Goal: Task Accomplishment & Management: Use online tool/utility

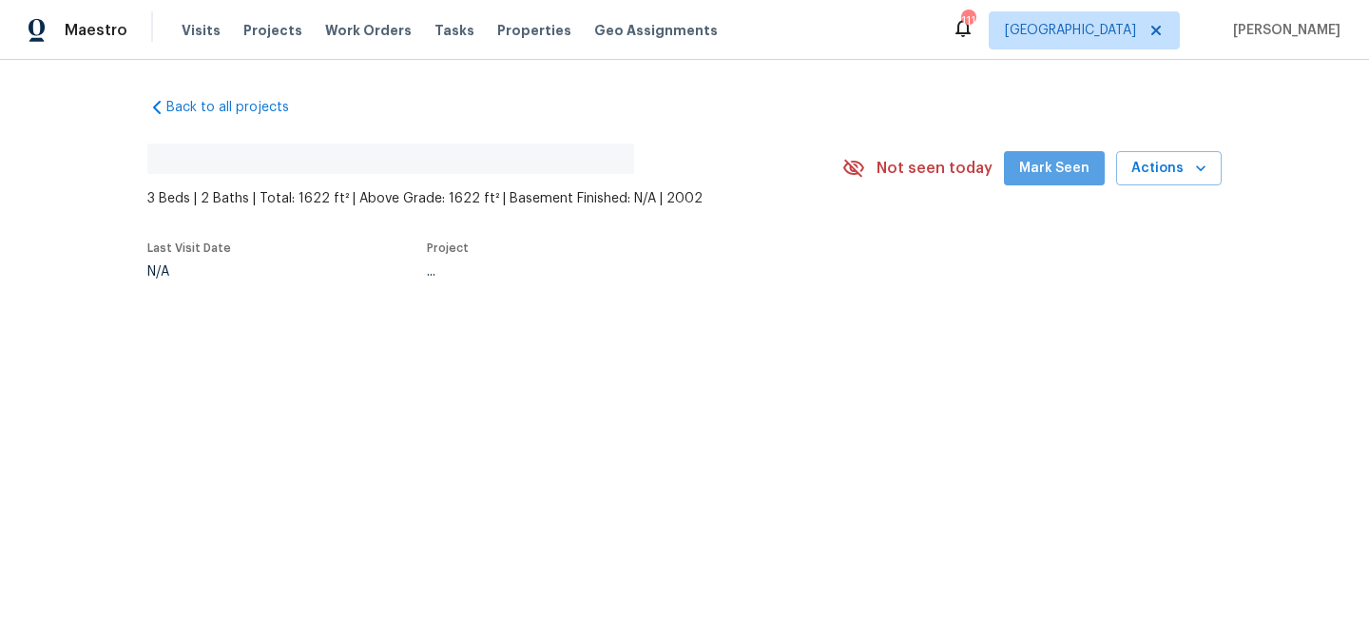
click at [1065, 164] on span "Mark Seen" at bounding box center [1054, 169] width 70 height 24
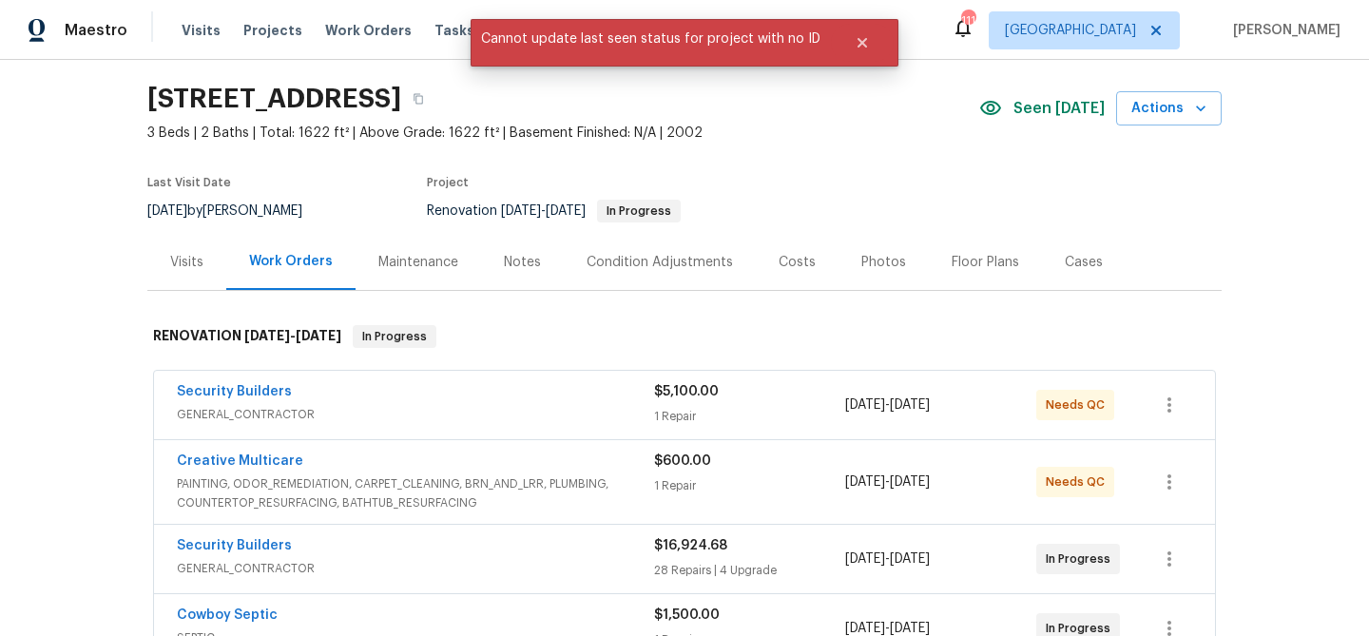
scroll to position [77, 0]
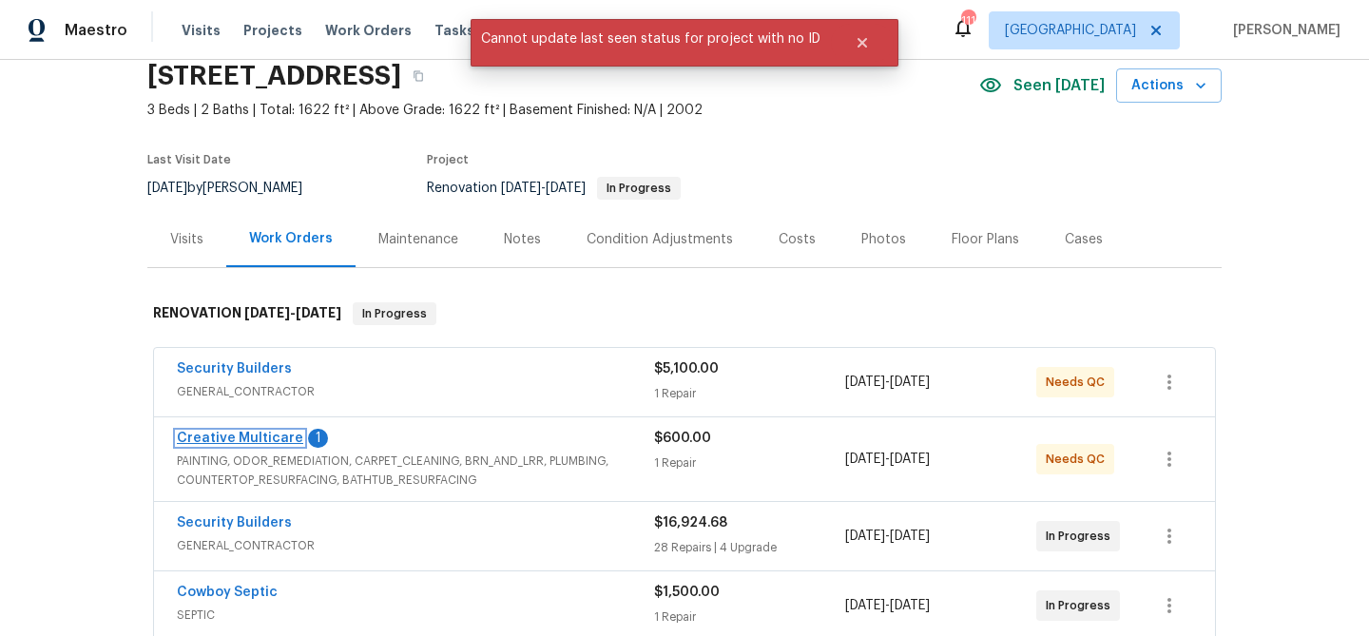
click at [273, 432] on link "Creative Multicare" at bounding box center [240, 438] width 126 height 13
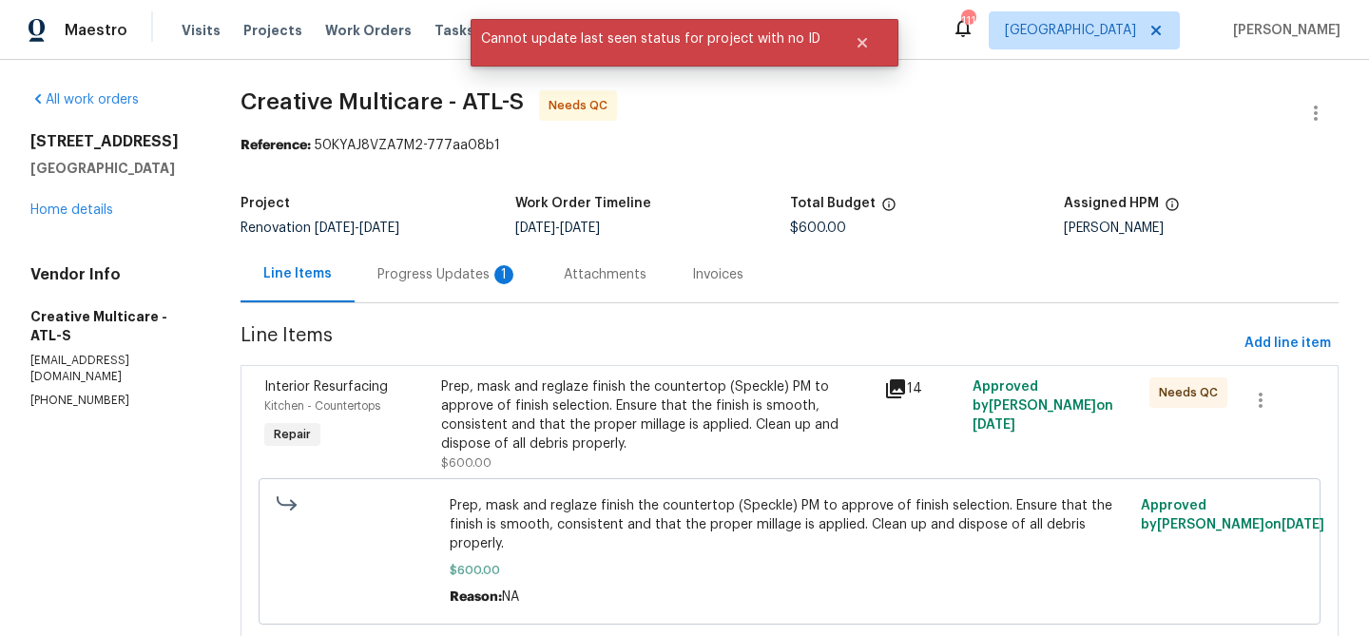
click at [453, 273] on div "Progress Updates 1" at bounding box center [447, 274] width 141 height 19
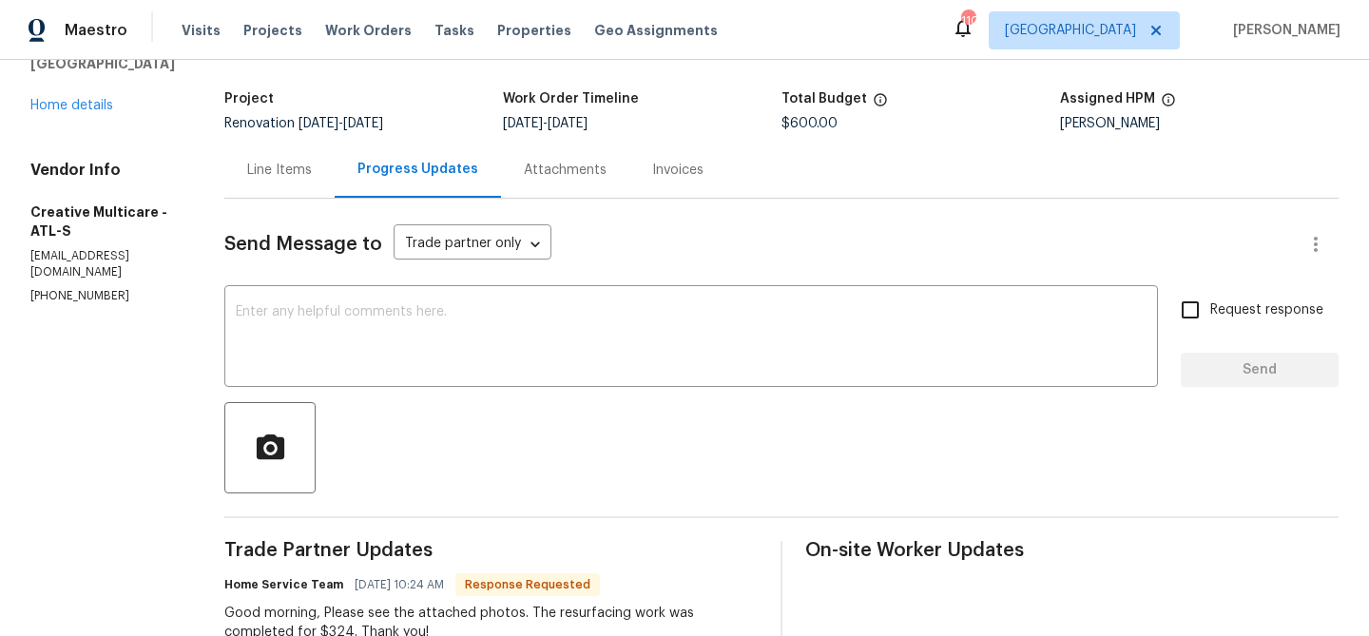
scroll to position [71, 0]
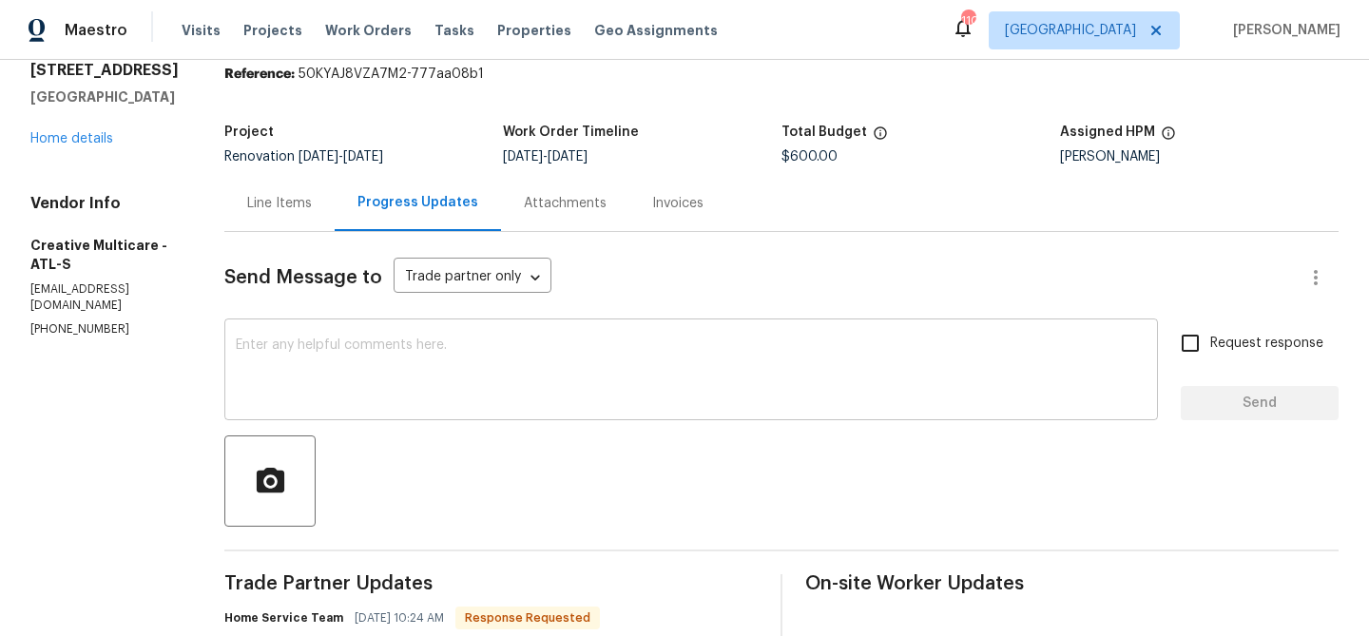
click at [420, 349] on textarea at bounding box center [691, 372] width 911 height 67
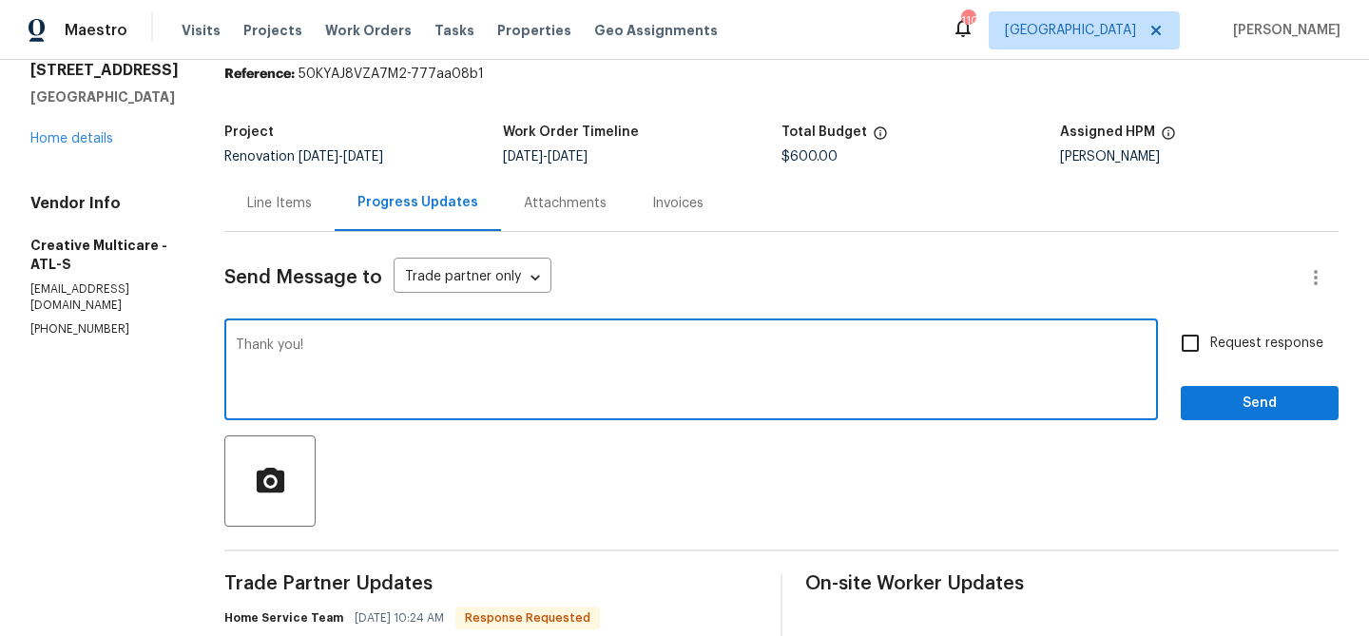
type textarea "Thank you!"
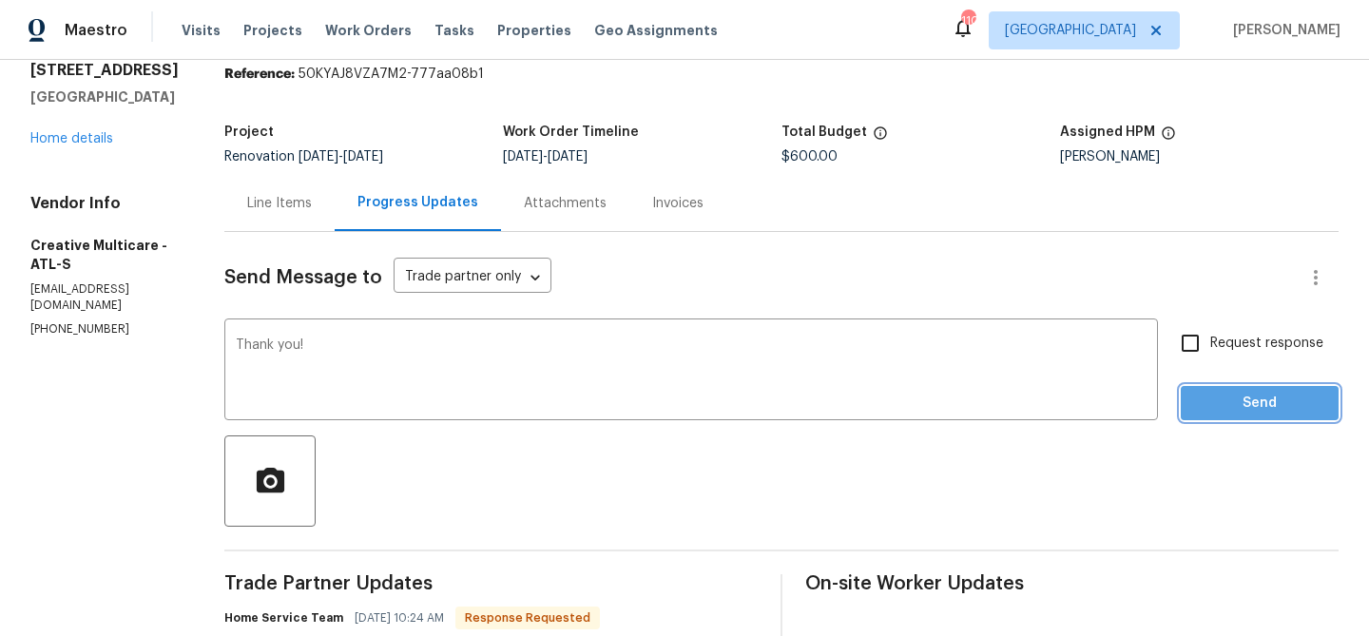
click at [1283, 409] on span "Send" at bounding box center [1259, 404] width 127 height 24
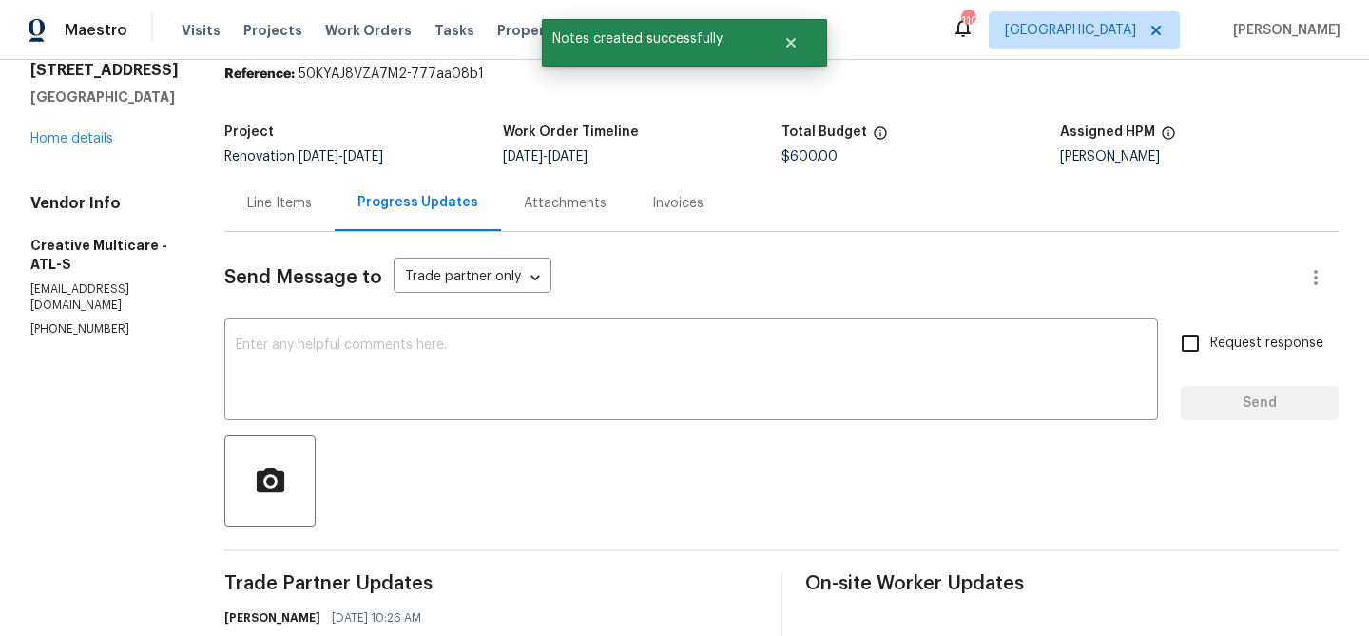
click at [312, 198] on div "Line Items" at bounding box center [279, 203] width 65 height 19
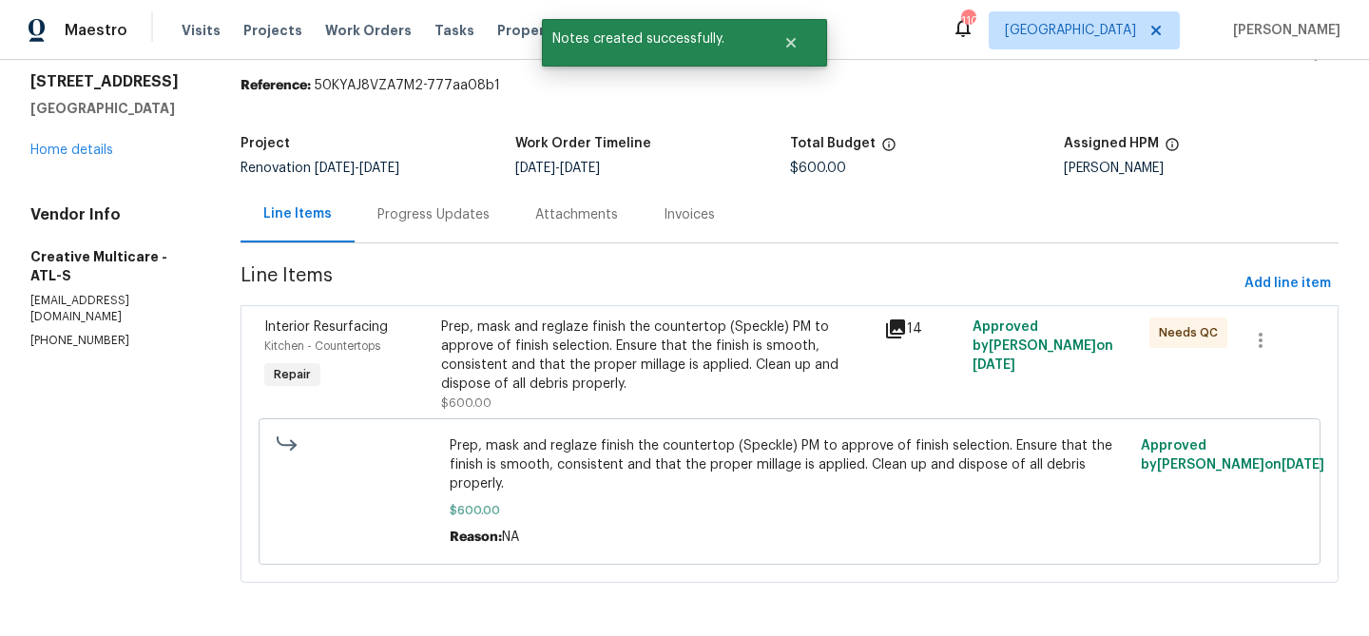
click at [545, 349] on div "Prep, mask and reglaze finish the countertop (Speckle) PM to approve of finish …" at bounding box center [656, 356] width 431 height 76
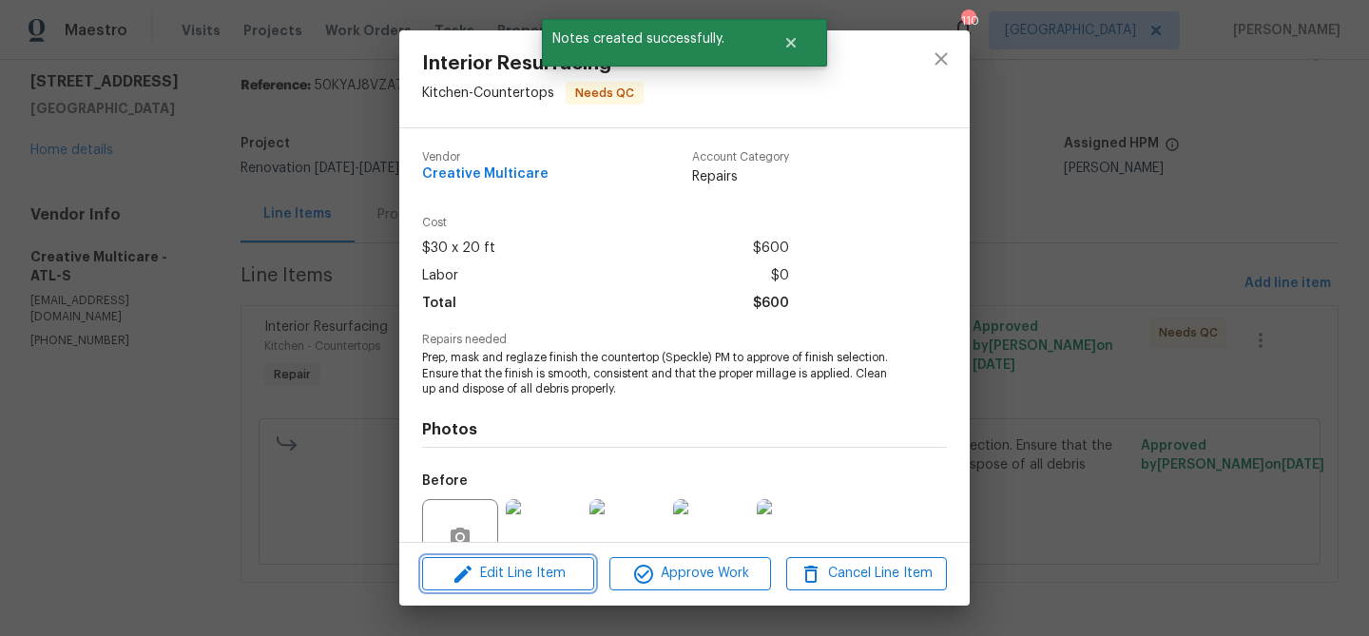
click at [555, 577] on span "Edit Line Item" at bounding box center [508, 574] width 161 height 24
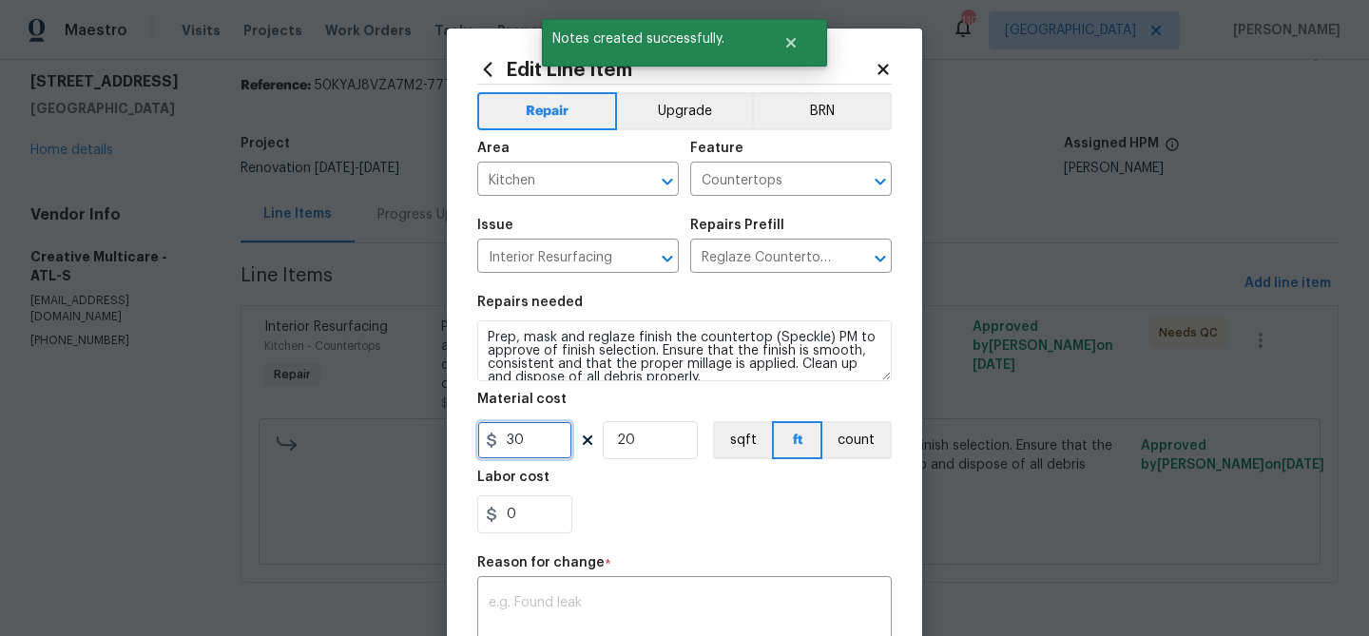
click at [518, 445] on input "30" at bounding box center [524, 440] width 95 height 38
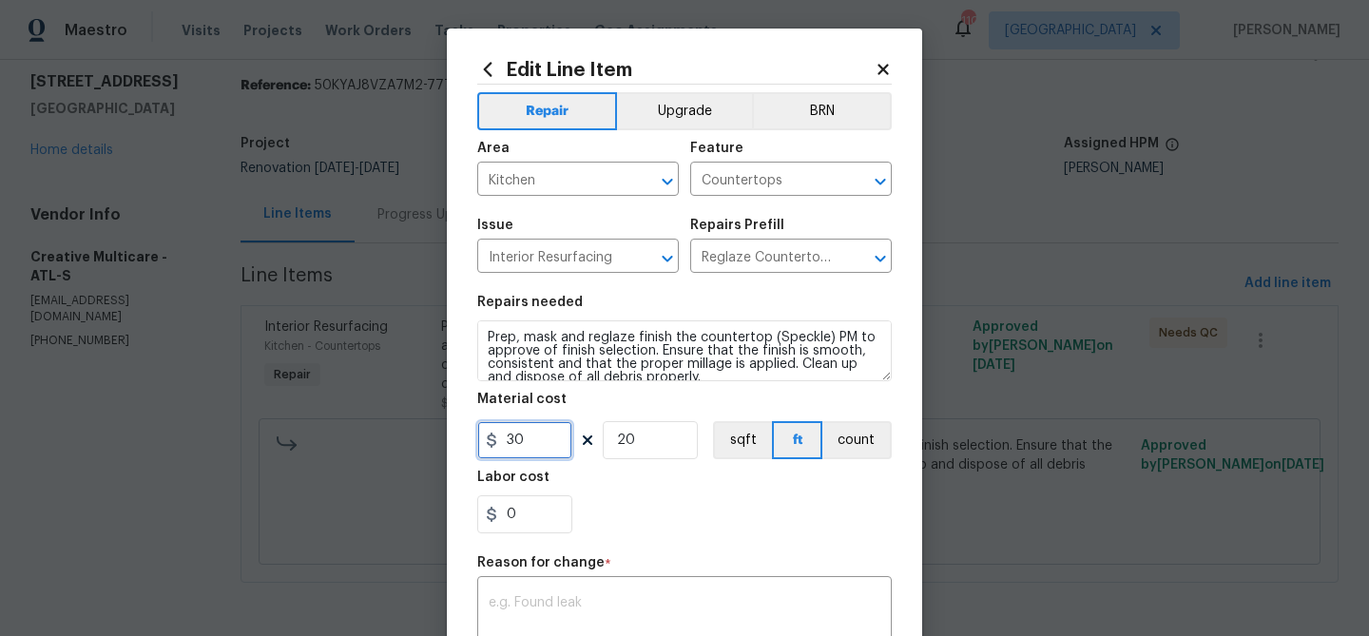
click at [530, 445] on input "30" at bounding box center [524, 440] width 95 height 38
type input "324"
click at [627, 433] on input "20" at bounding box center [650, 440] width 95 height 38
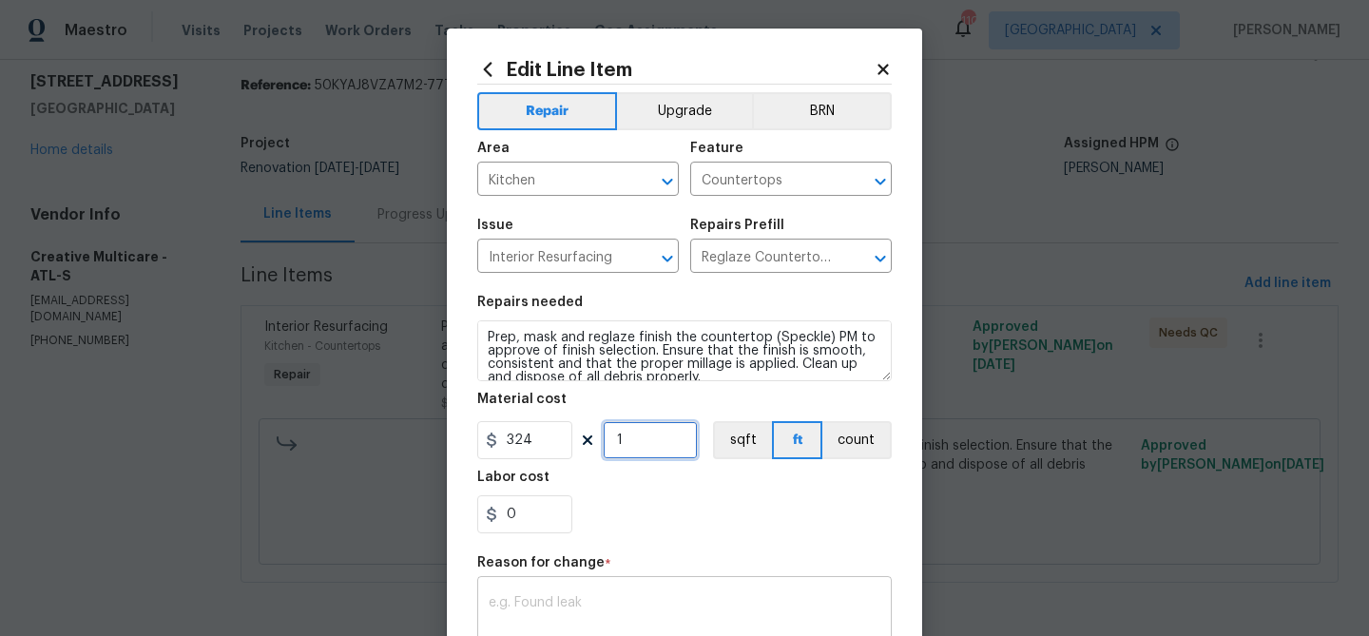
type input "1"
click at [585, 597] on textarea at bounding box center [685, 616] width 392 height 40
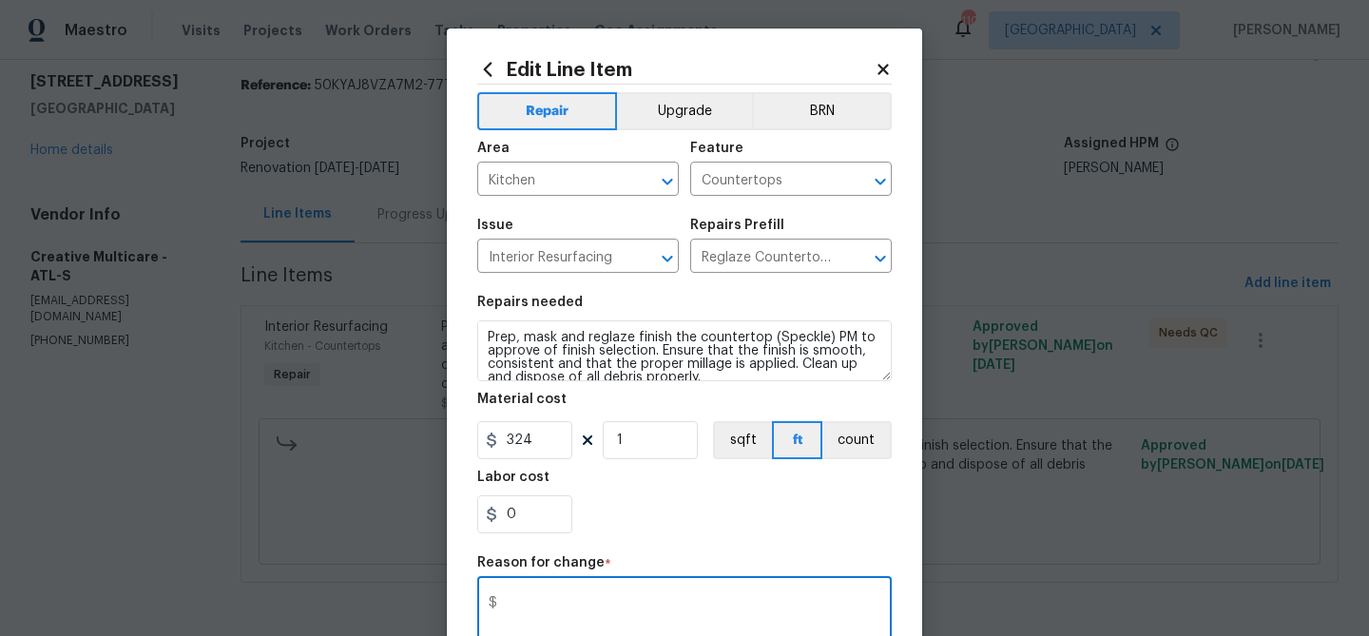
type textarea "$"
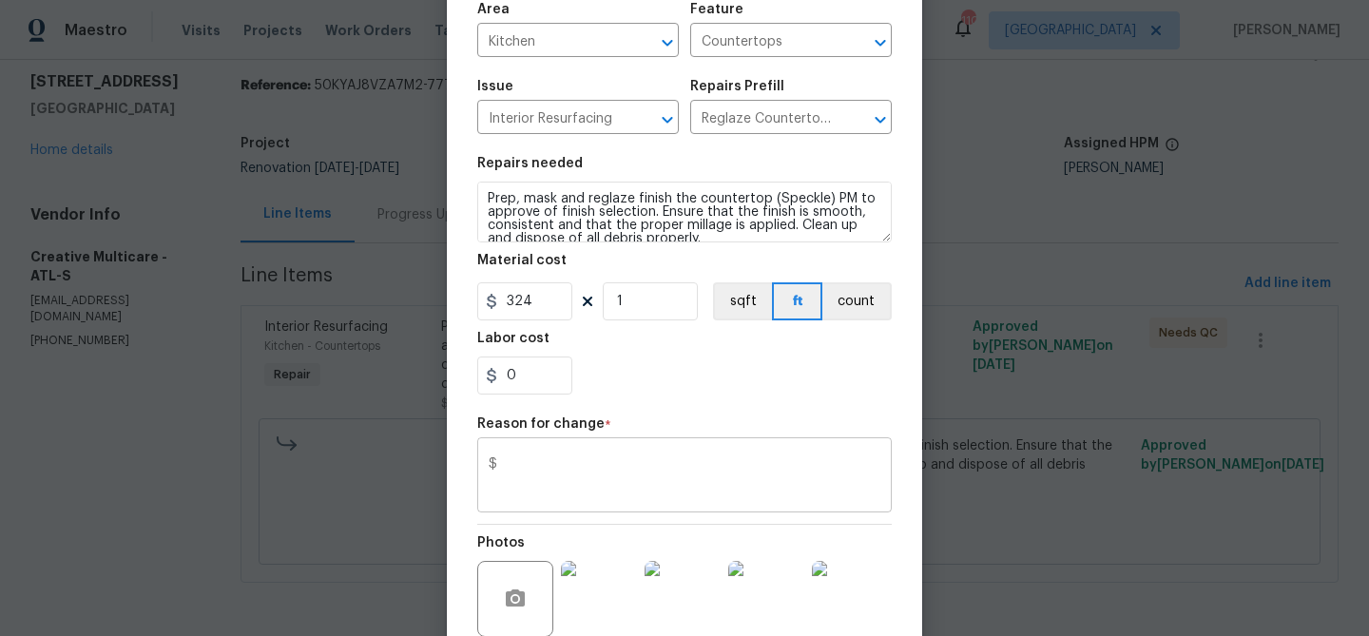
scroll to position [320, 0]
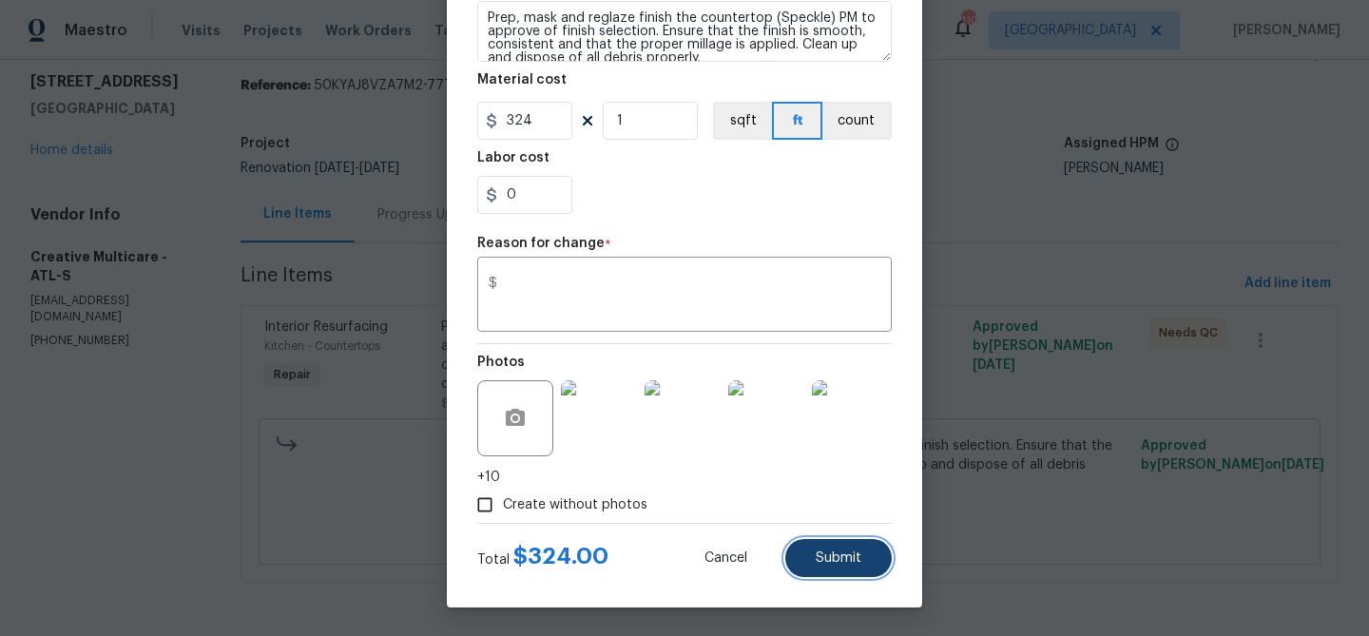
click at [803, 573] on button "Submit" at bounding box center [838, 558] width 106 height 38
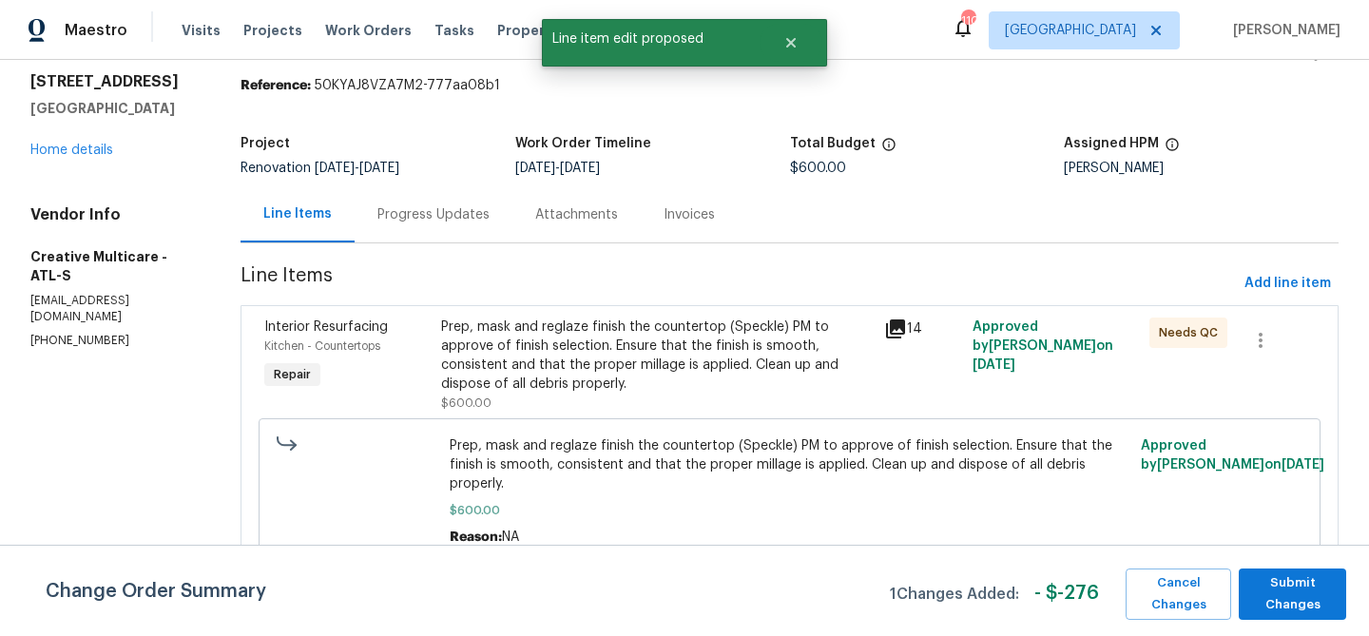
scroll to position [0, 0]
click at [1290, 589] on span "Submit Changes" at bounding box center [1293, 594] width 88 height 44
